Goal: Find specific page/section: Find specific page/section

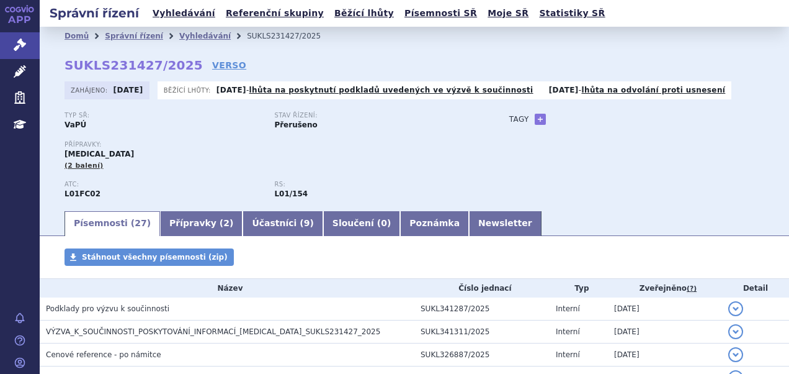
scroll to position [124, 0]
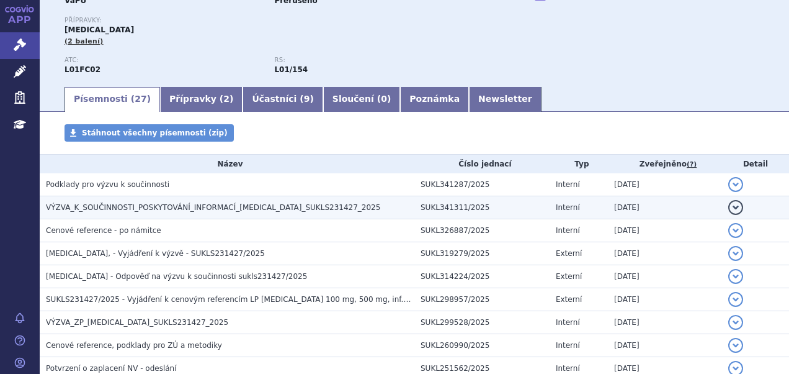
click at [197, 210] on span "VÝZVA_K_SOUČINNOSTI_POSKYTOVÁNÍ_INFORMACÍ_SARCLISA_SUKLS231427_2025" at bounding box center [213, 207] width 334 height 9
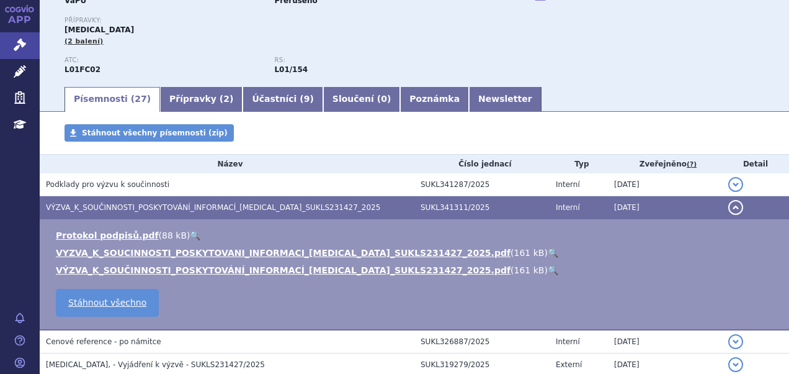
click at [548, 252] on link "🔍" at bounding box center [553, 253] width 11 height 10
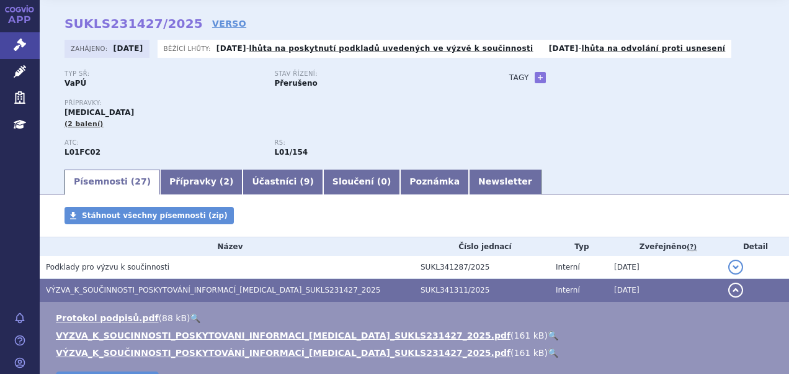
scroll to position [0, 0]
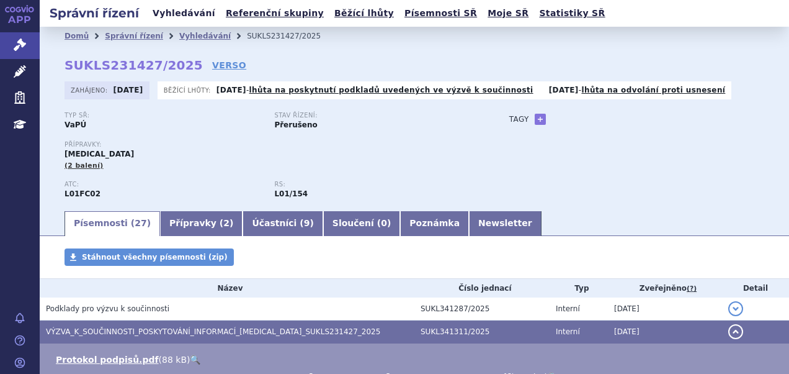
click at [182, 10] on link "Vyhledávání" at bounding box center [184, 13] width 70 height 17
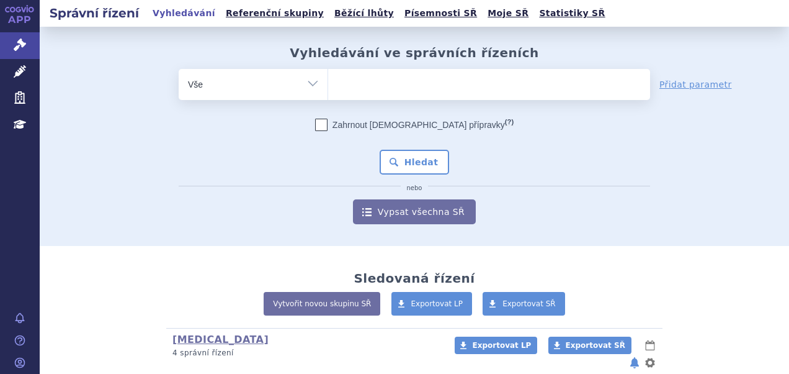
click at [352, 94] on ul at bounding box center [489, 82] width 322 height 26
click at [328, 94] on select at bounding box center [328, 83] width 1 height 31
click at [357, 93] on ul at bounding box center [489, 82] width 322 height 26
click at [328, 93] on select at bounding box center [328, 83] width 1 height 31
paste input "SUKLS298611/2024"
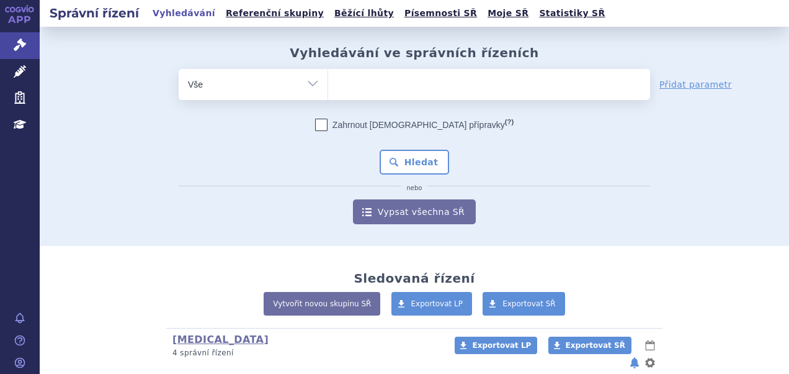
type input "SUKLS298611/2024"
select select "SUKLS298611/2024"
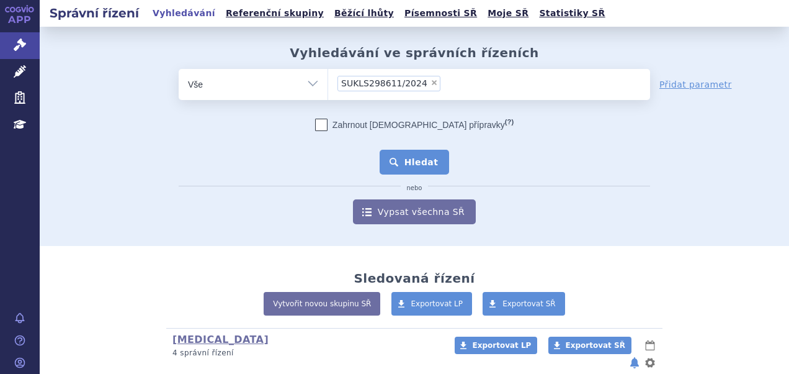
click at [403, 159] on button "Hledat" at bounding box center [415, 162] width 70 height 25
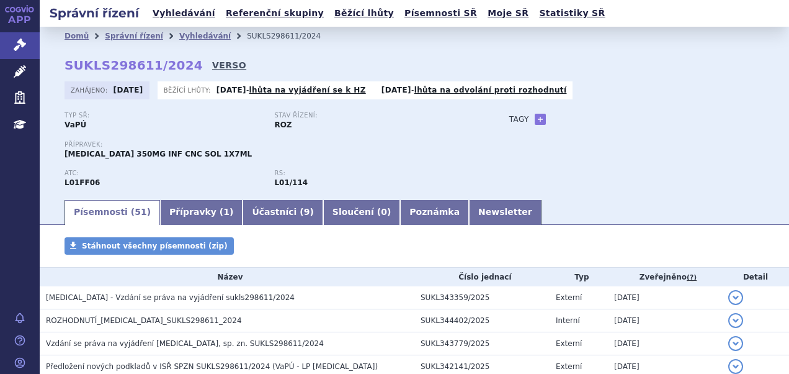
click at [212, 60] on link "VERSO" at bounding box center [229, 65] width 34 height 12
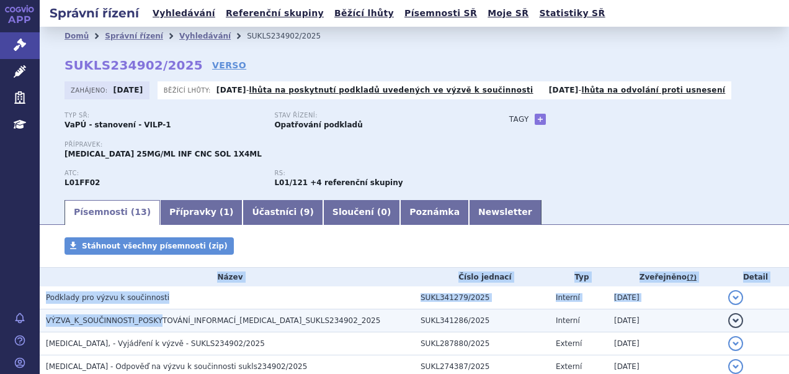
scroll to position [62, 0]
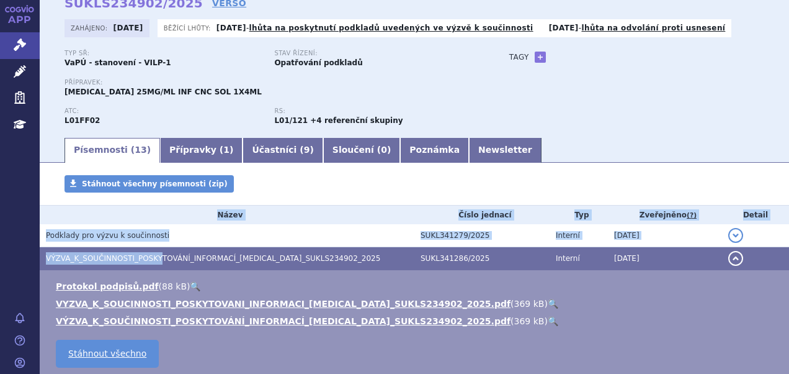
click at [548, 298] on link "🔍" at bounding box center [553, 303] width 11 height 10
